Goal: Information Seeking & Learning: Learn about a topic

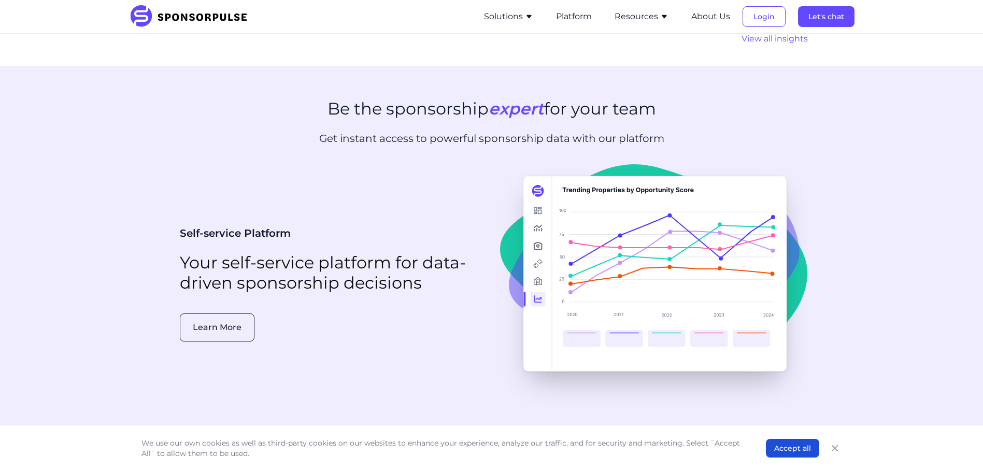
scroll to position [2672, 0]
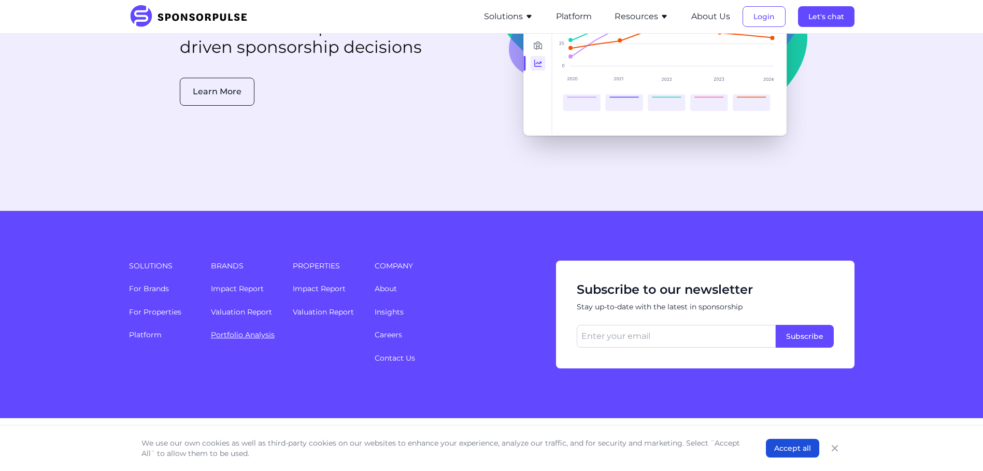
click at [250, 330] on link "Portfolio Analysis" at bounding box center [243, 334] width 64 height 9
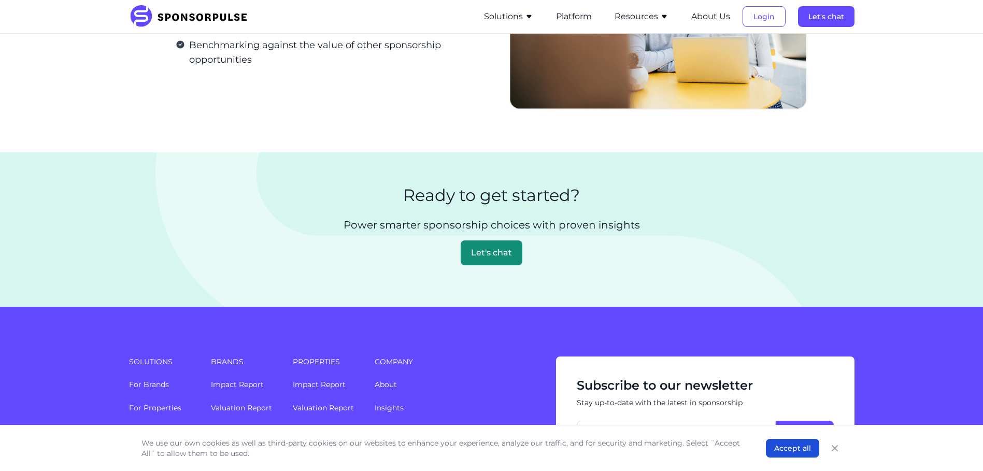
scroll to position [1673, 0]
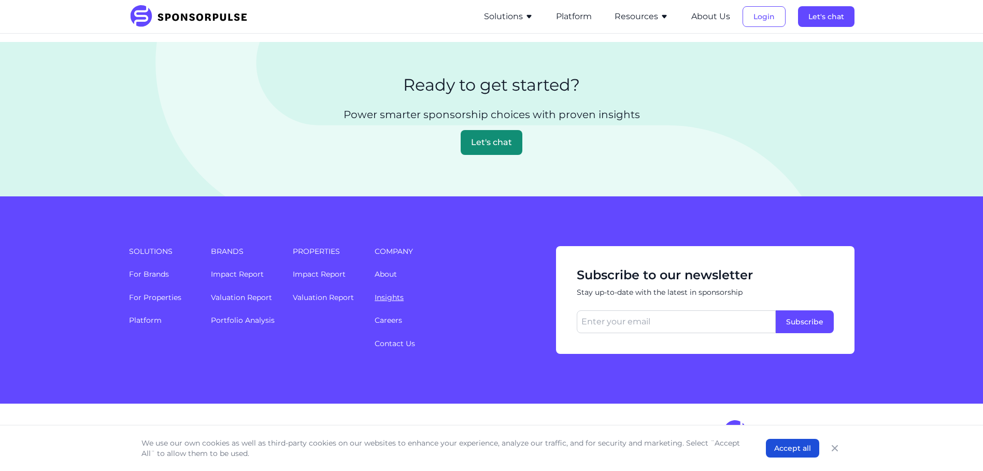
click at [384, 294] on link "Insights" at bounding box center [389, 297] width 29 height 9
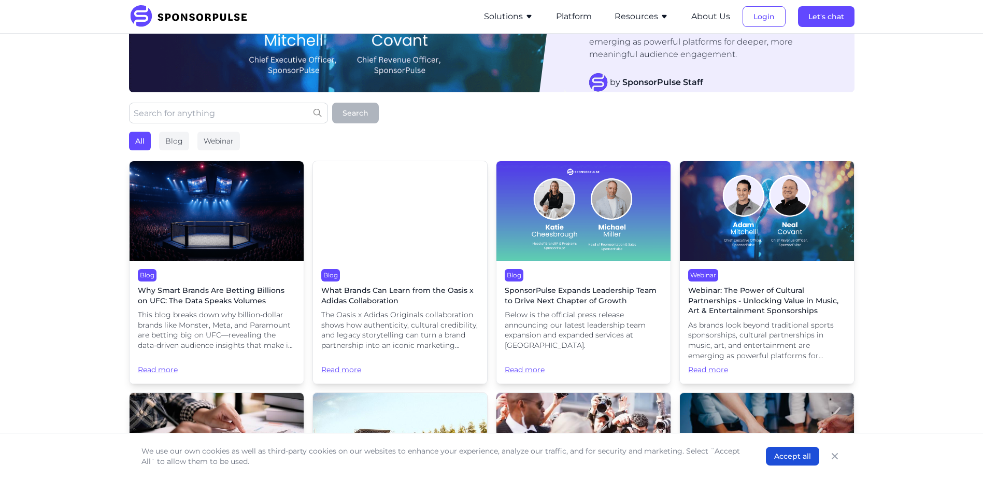
scroll to position [207, 0]
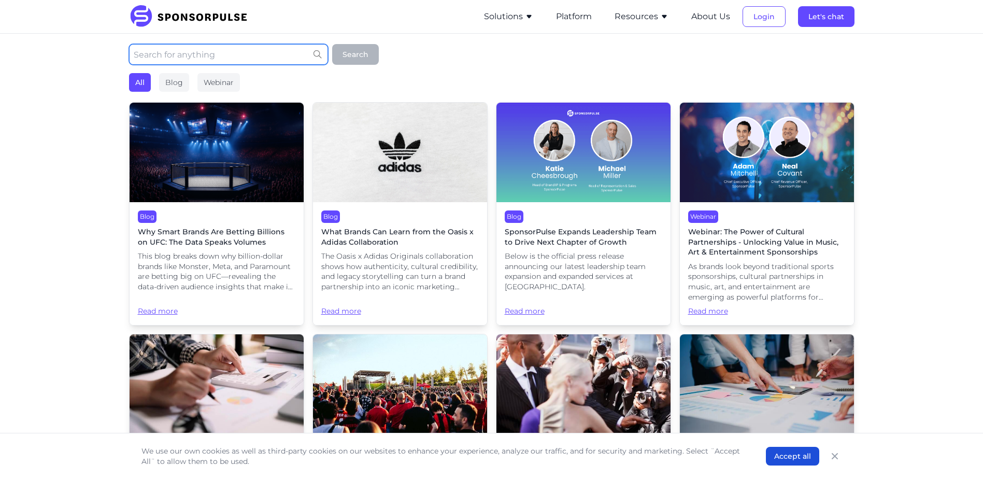
click at [184, 57] on input "text" at bounding box center [228, 54] width 199 height 21
type input "CSR"
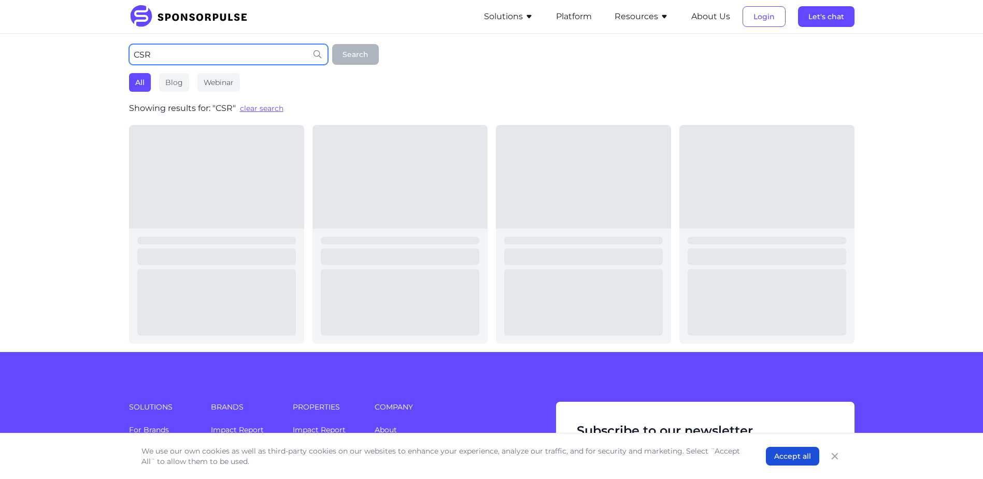
scroll to position [146, 0]
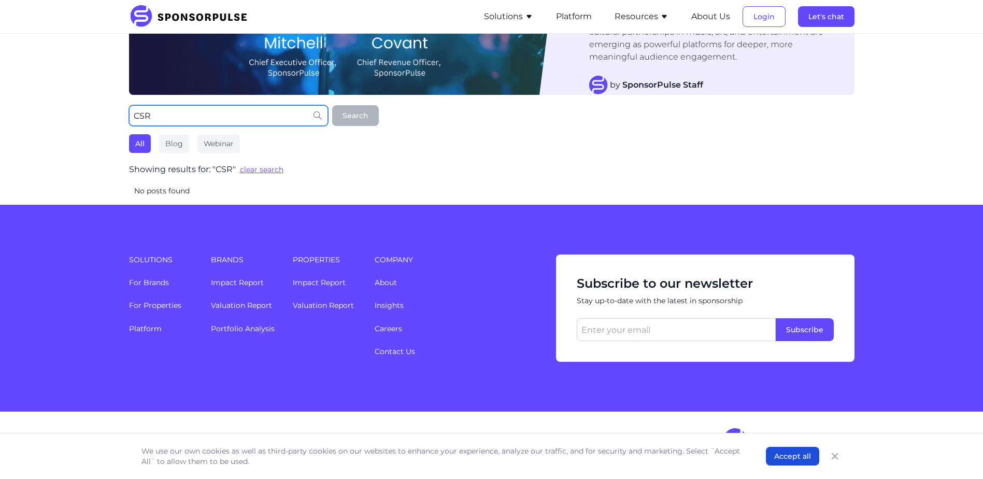
drag, startPoint x: 180, startPoint y: 110, endPoint x: 115, endPoint y: 112, distance: 65.9
click at [115, 112] on div "Webinar Webinar: The Power of Cultural Partnerships - Unlocking Value in Music,…" at bounding box center [491, 46] width 983 height 317
type input "charity"
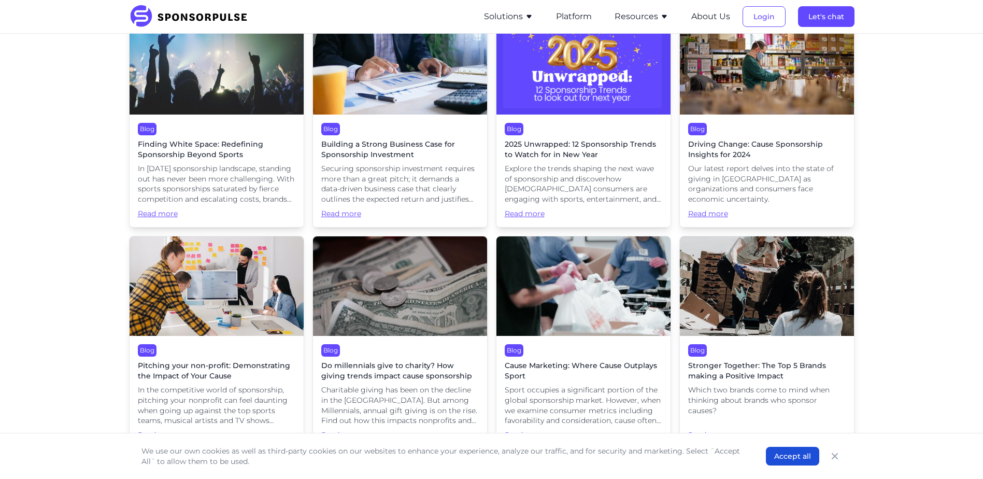
scroll to position [259, 0]
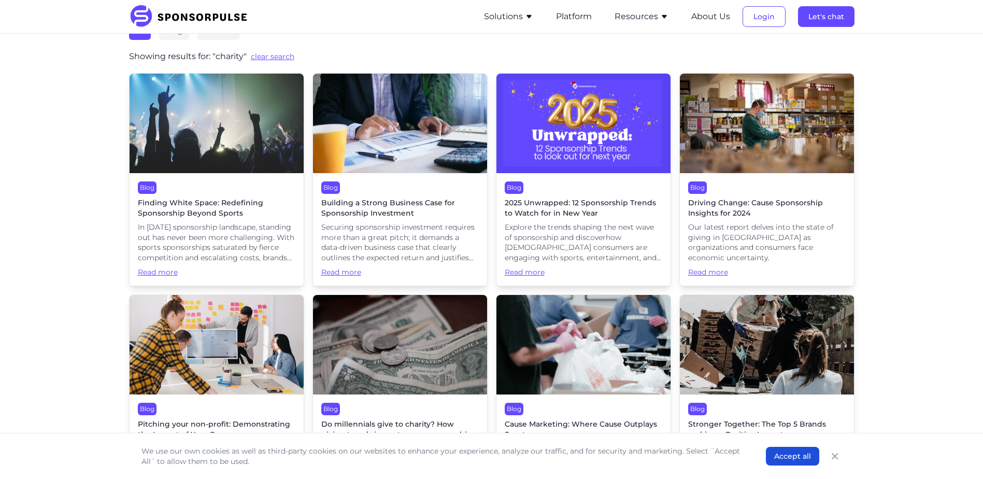
click at [391, 205] on span "Building a Strong Business Case for Sponsorship Investment" at bounding box center [400, 208] width 158 height 20
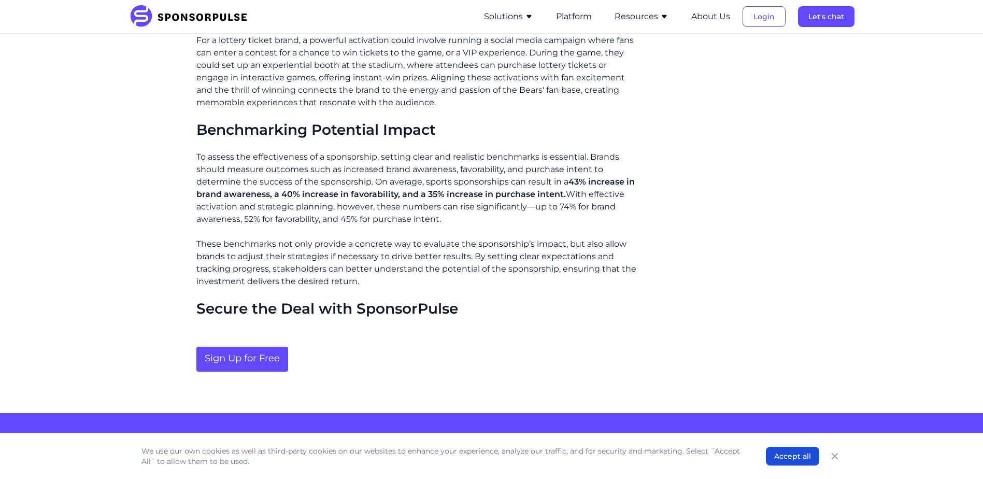
scroll to position [1078, 0]
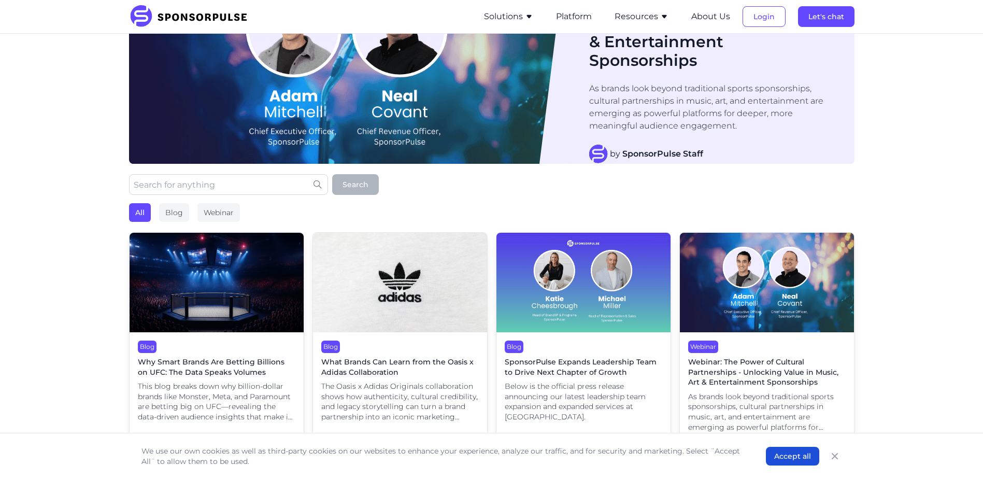
scroll to position [52, 0]
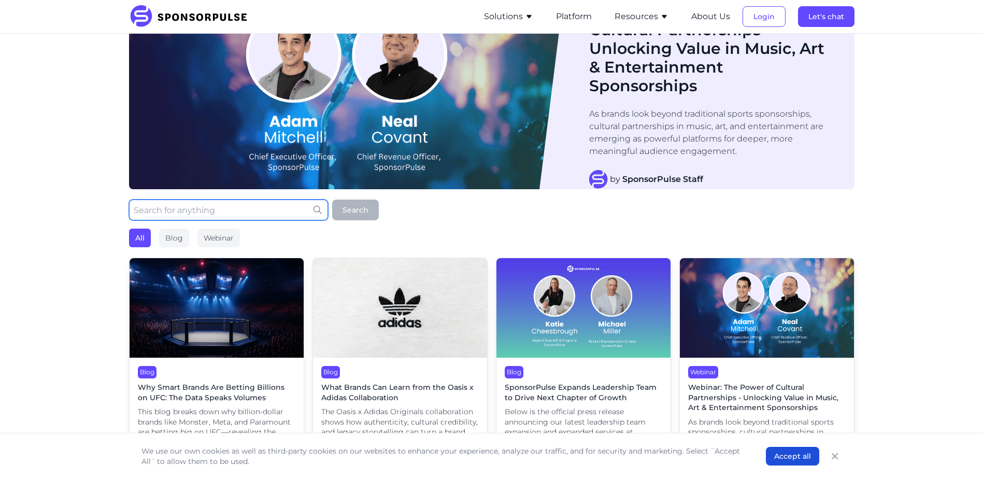
click at [269, 208] on input "text" at bounding box center [228, 210] width 199 height 21
type input "charity"
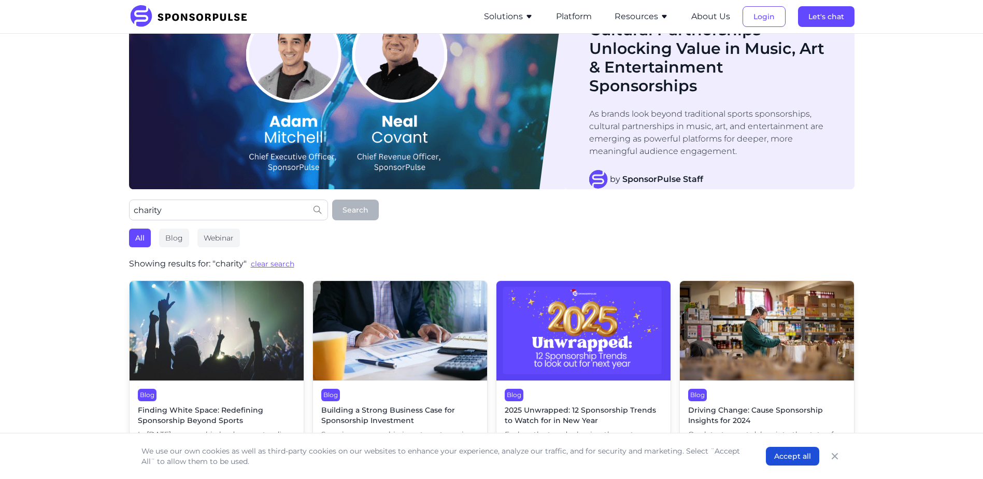
click at [232, 329] on img at bounding box center [217, 331] width 174 height 100
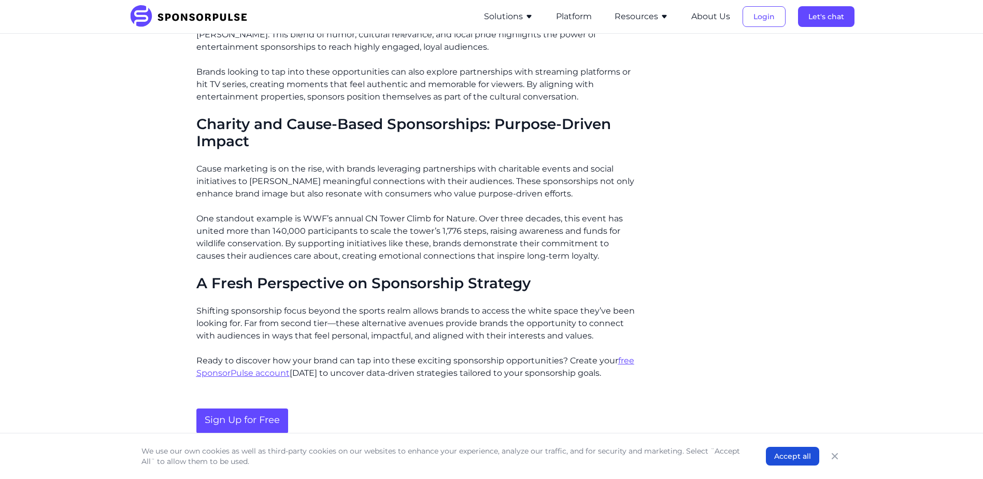
scroll to position [933, 0]
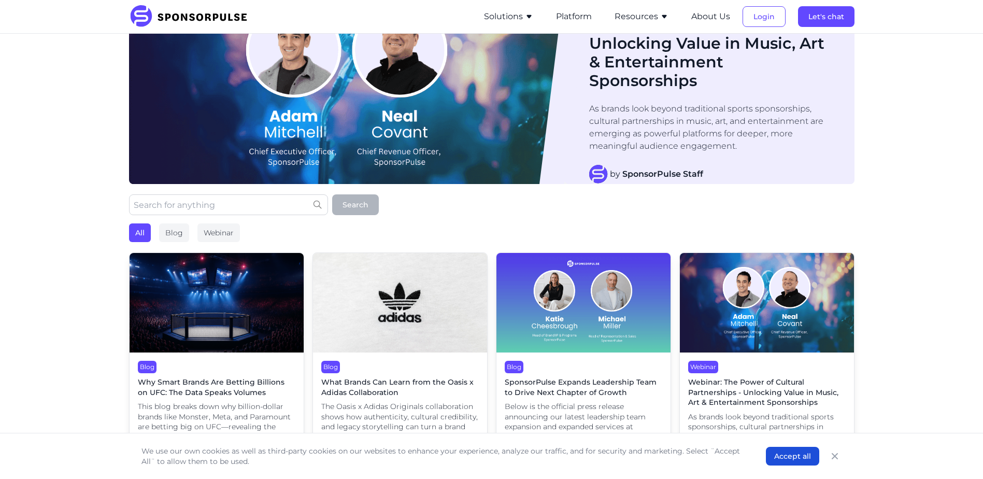
scroll to position [52, 0]
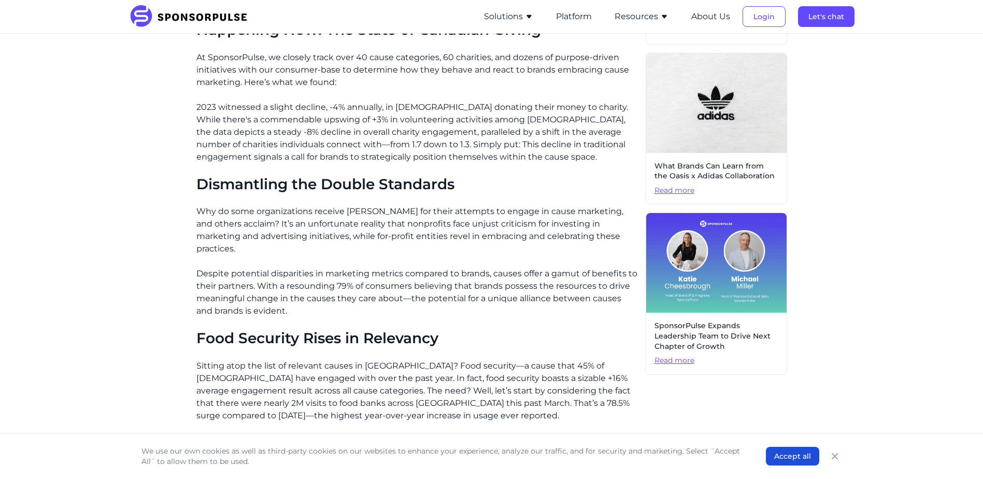
scroll to position [415, 0]
